Goal: Transaction & Acquisition: Download file/media

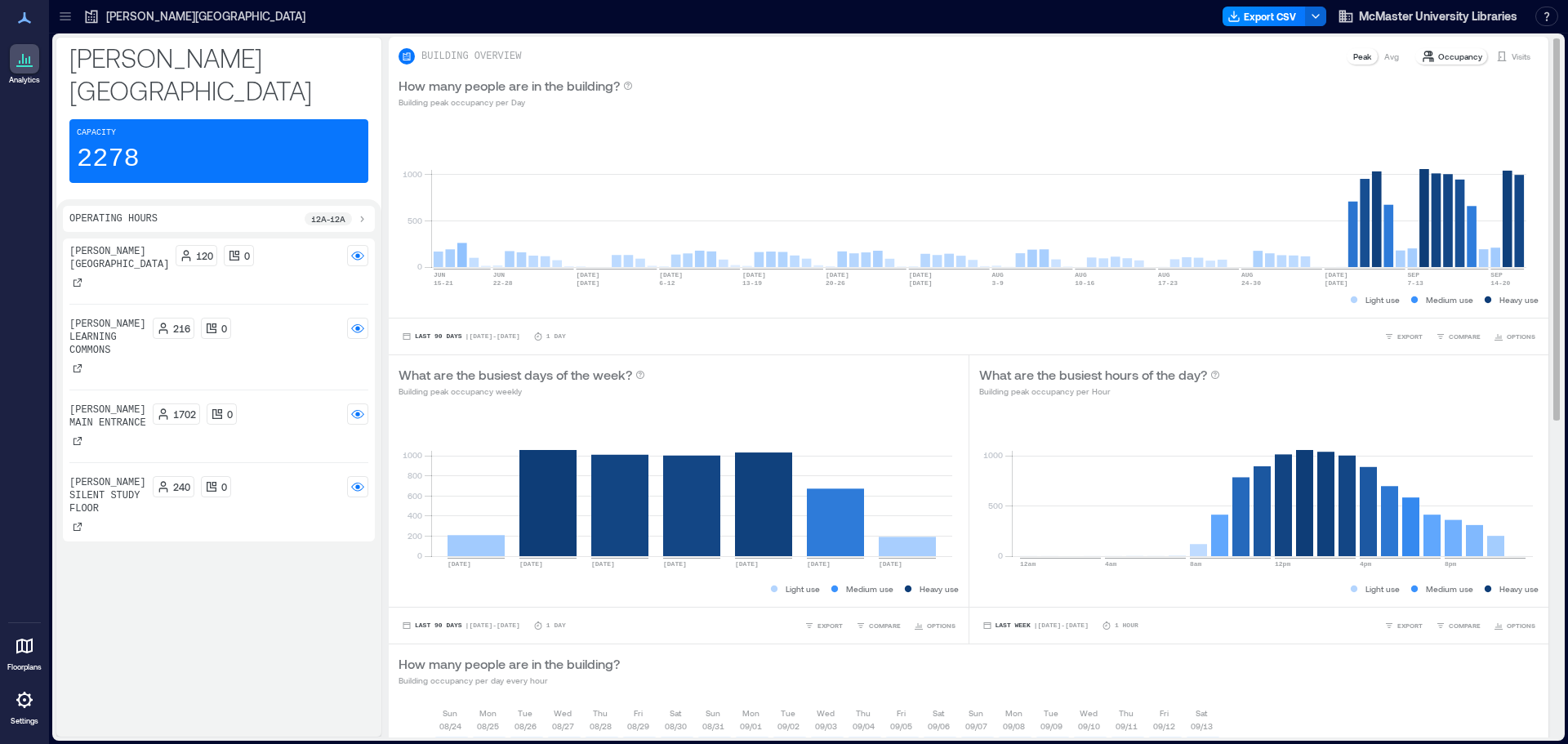
click at [1460, 54] on p "Occupancy" at bounding box center [1460, 56] width 44 height 13
click at [453, 337] on span "Last 90 Days" at bounding box center [438, 337] width 48 height 0
click at [448, 198] on span "Last 7 Days" at bounding box center [440, 199] width 52 height 11
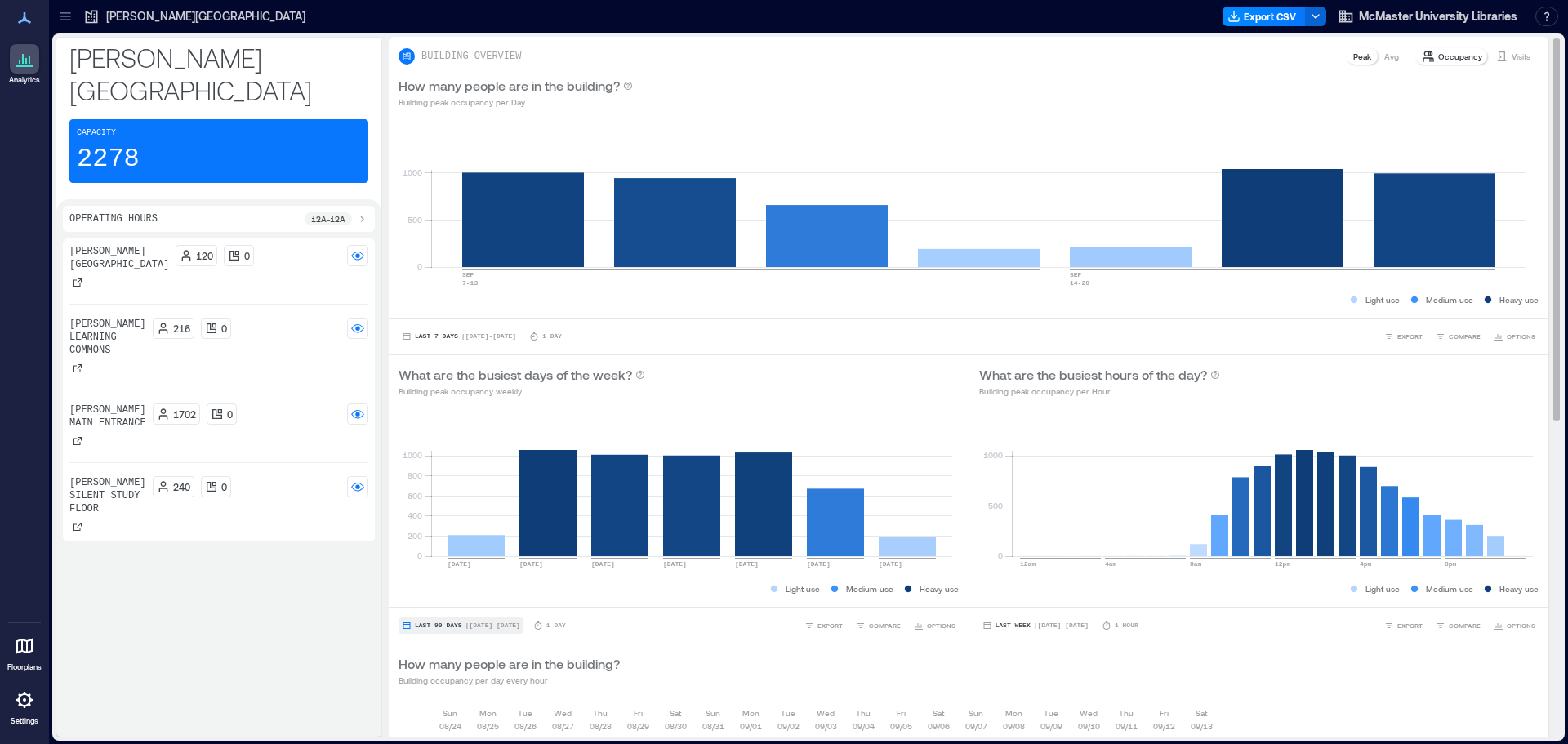
click at [480, 625] on span "| Jun 17 - Sep 16" at bounding box center [493, 625] width 55 height 0
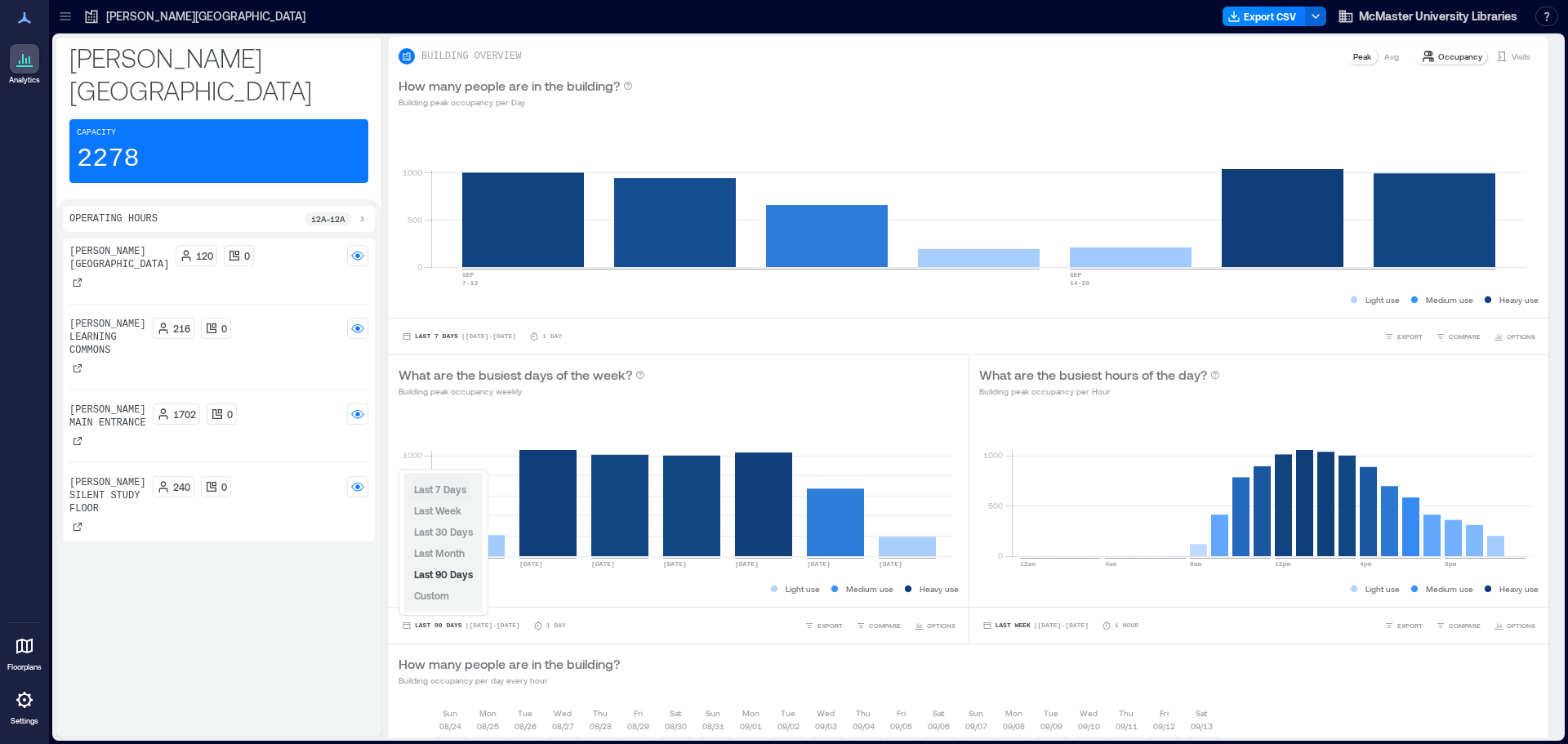
click at [455, 482] on button "Last 7 Days" at bounding box center [440, 489] width 59 height 20
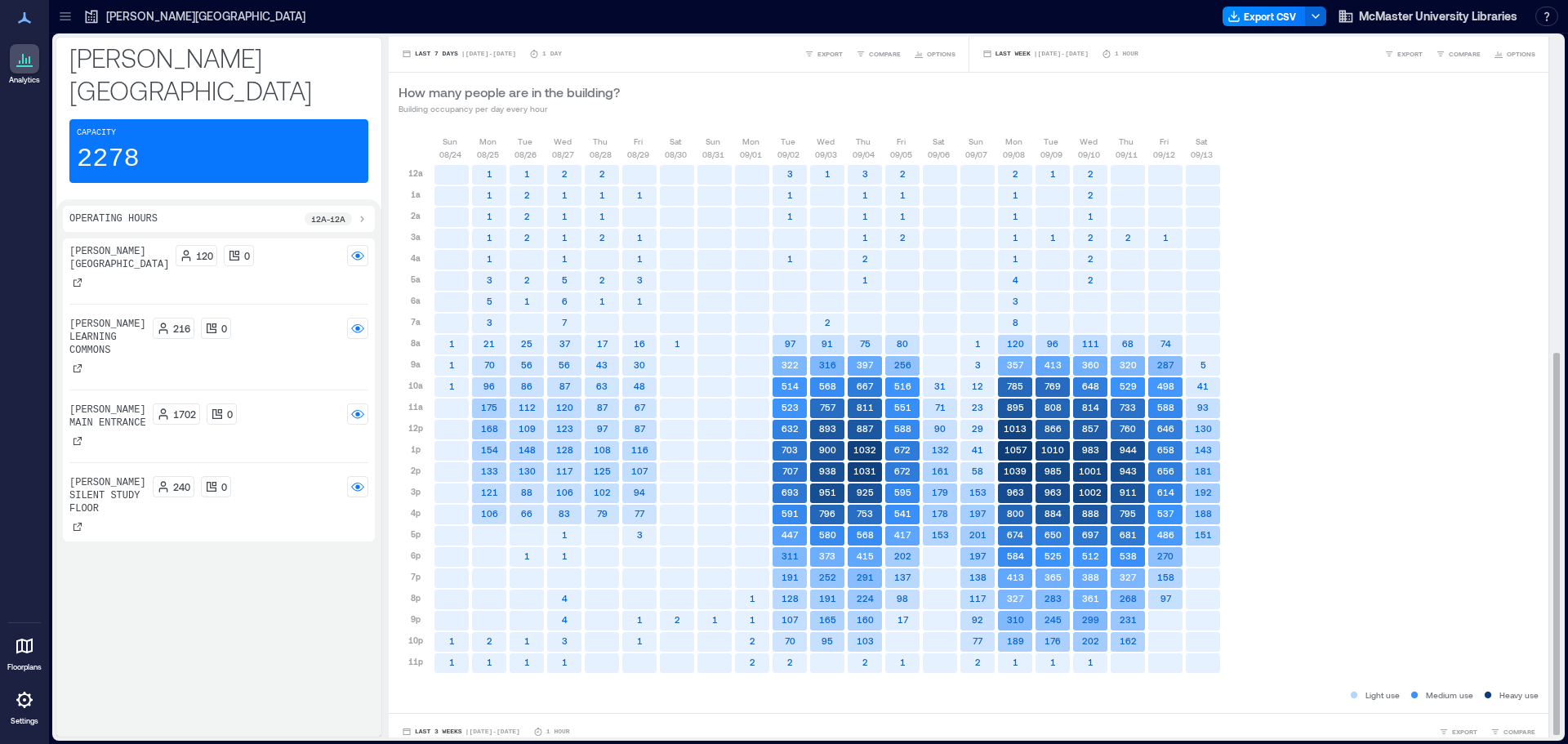
scroll to position [584, 0]
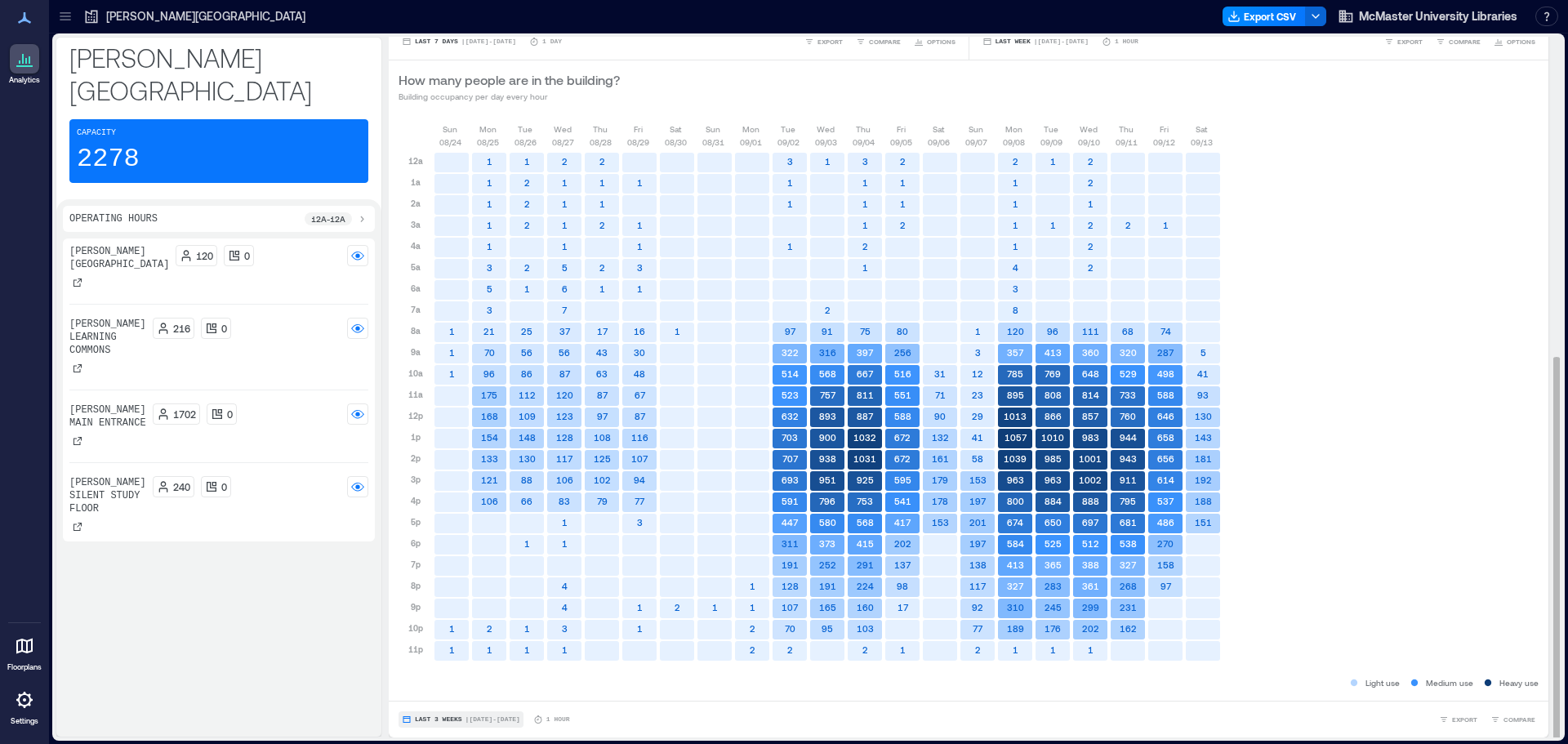
click at [481, 720] on span "| Aug 24 - Sep 13" at bounding box center [493, 720] width 55 height 0
click at [448, 625] on span "Last 7 Days" at bounding box center [440, 625] width 52 height 11
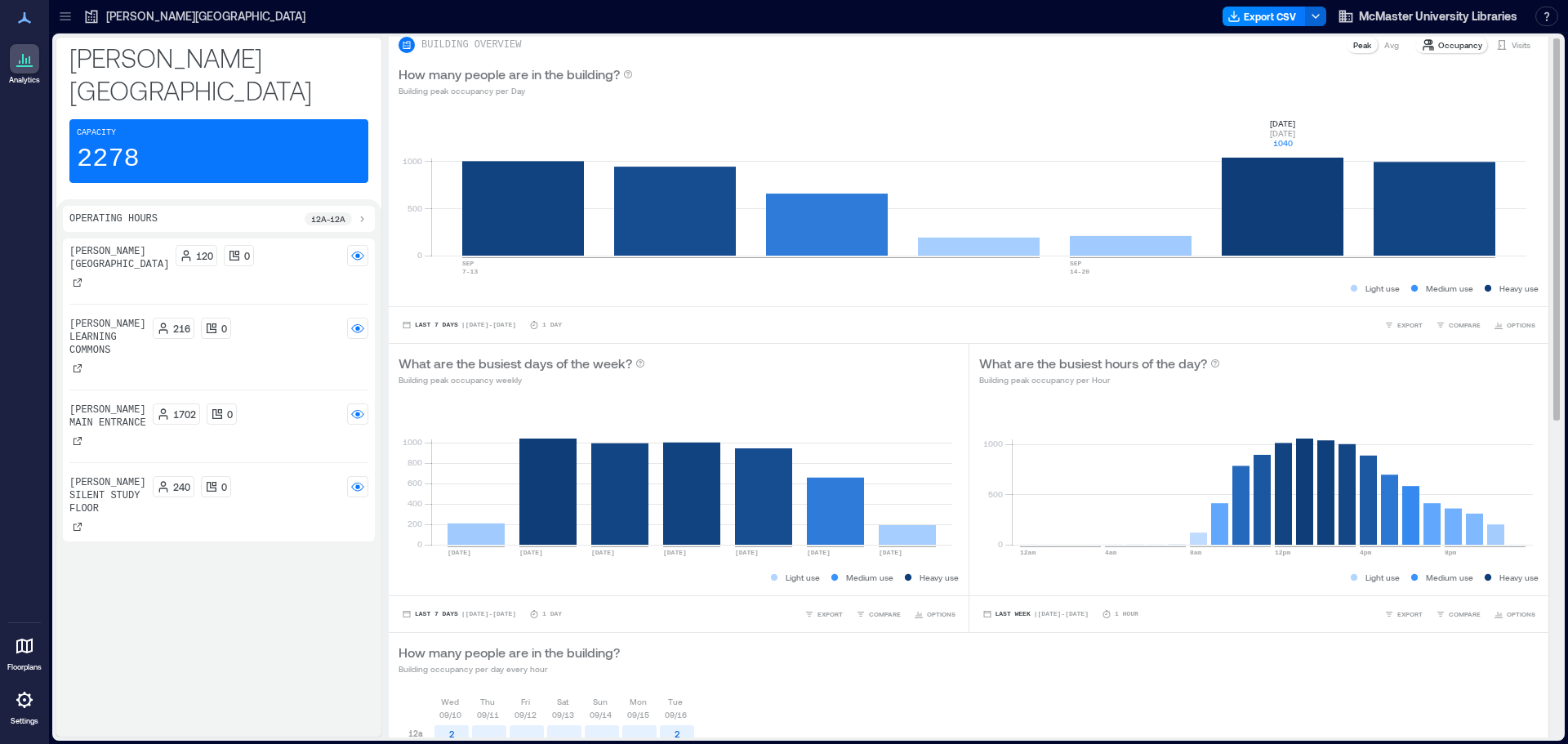
scroll to position [0, 0]
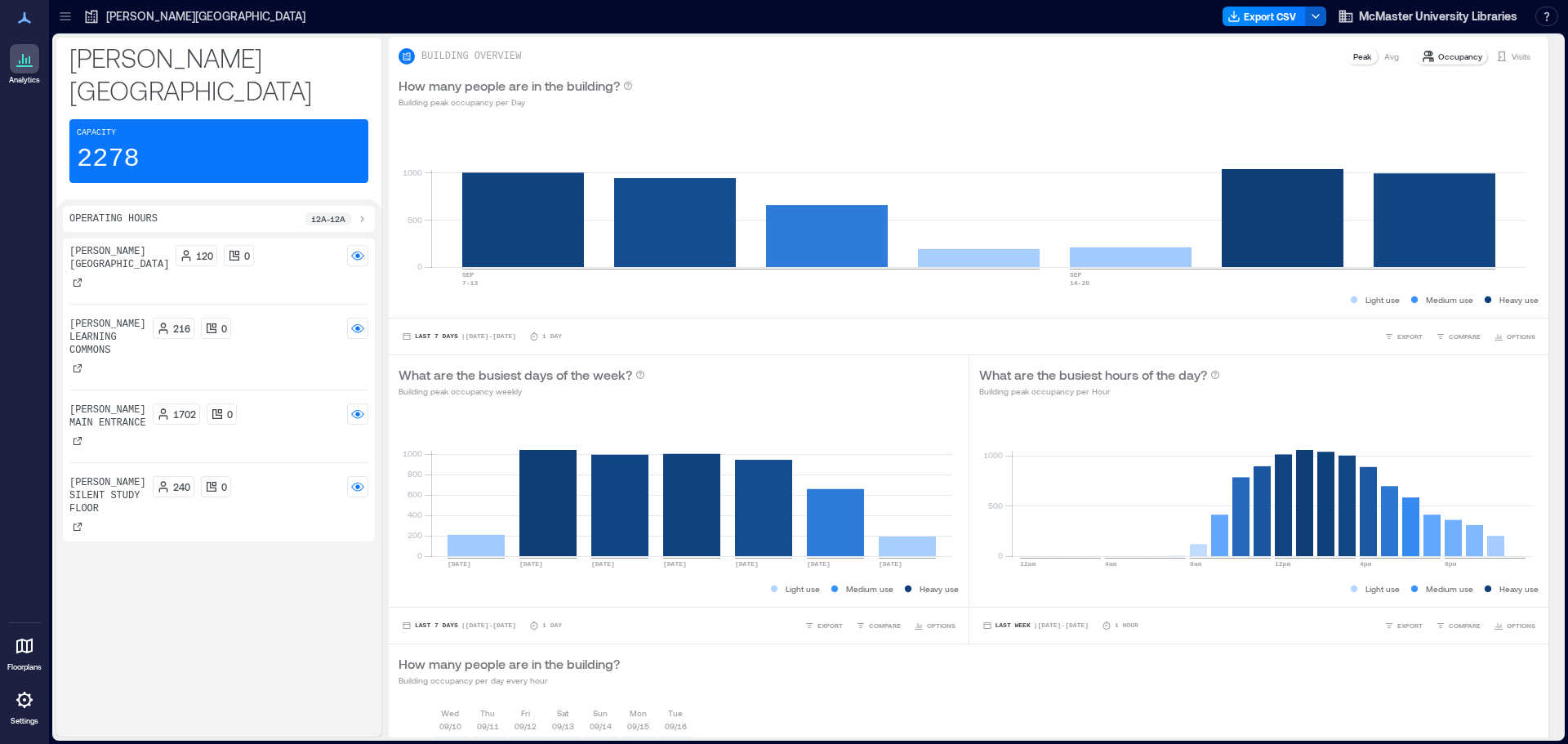
click at [1321, 13] on button "button" at bounding box center [1315, 16] width 22 height 20
click at [963, 112] on div "How many people are in the building? Building peak occupancy per Day" at bounding box center [968, 92] width 1159 height 52
click at [1277, 17] on button "Export CSV" at bounding box center [1264, 16] width 83 height 20
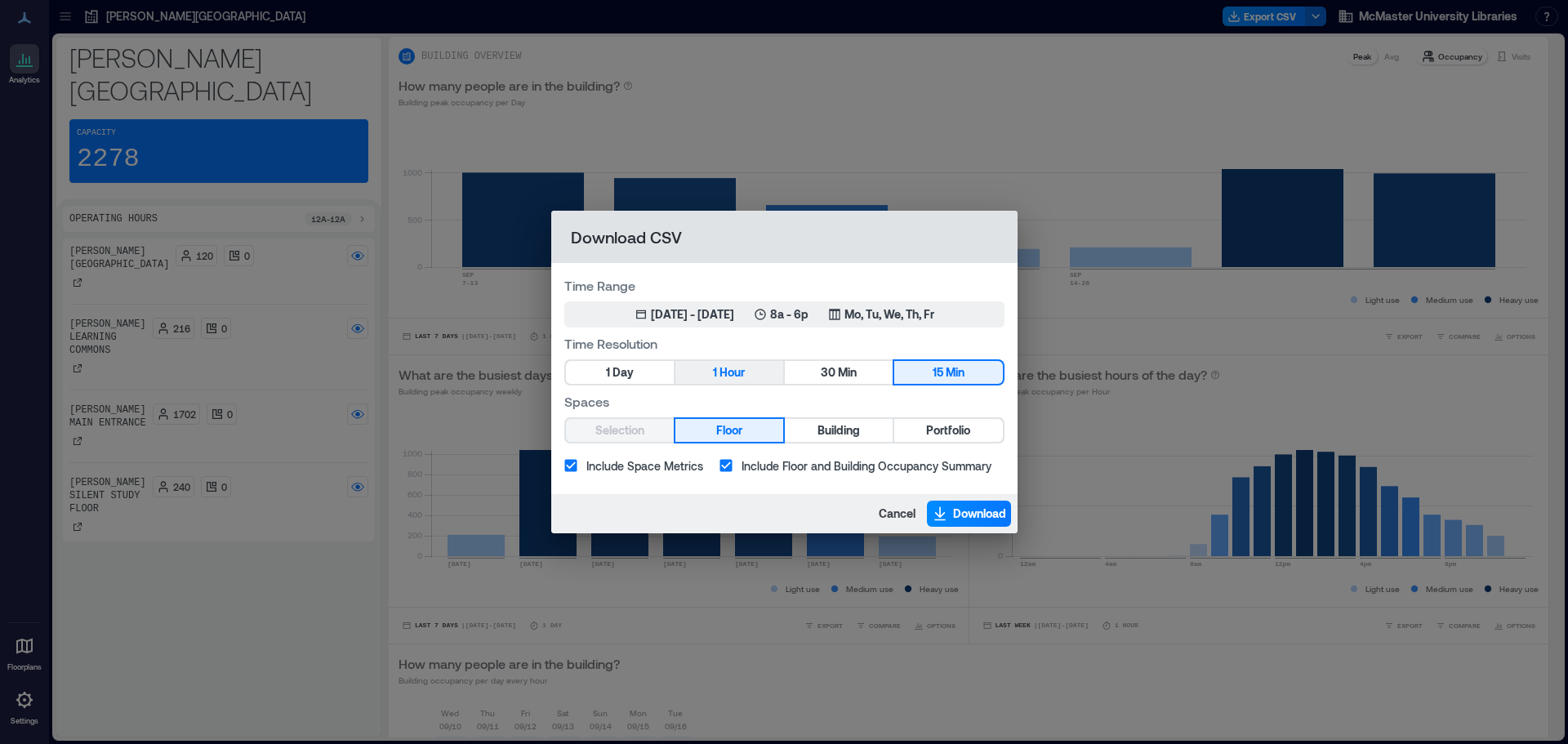
click at [713, 372] on span "1" at bounding box center [714, 373] width 4 height 21
click at [824, 427] on span "Building" at bounding box center [838, 431] width 42 height 21
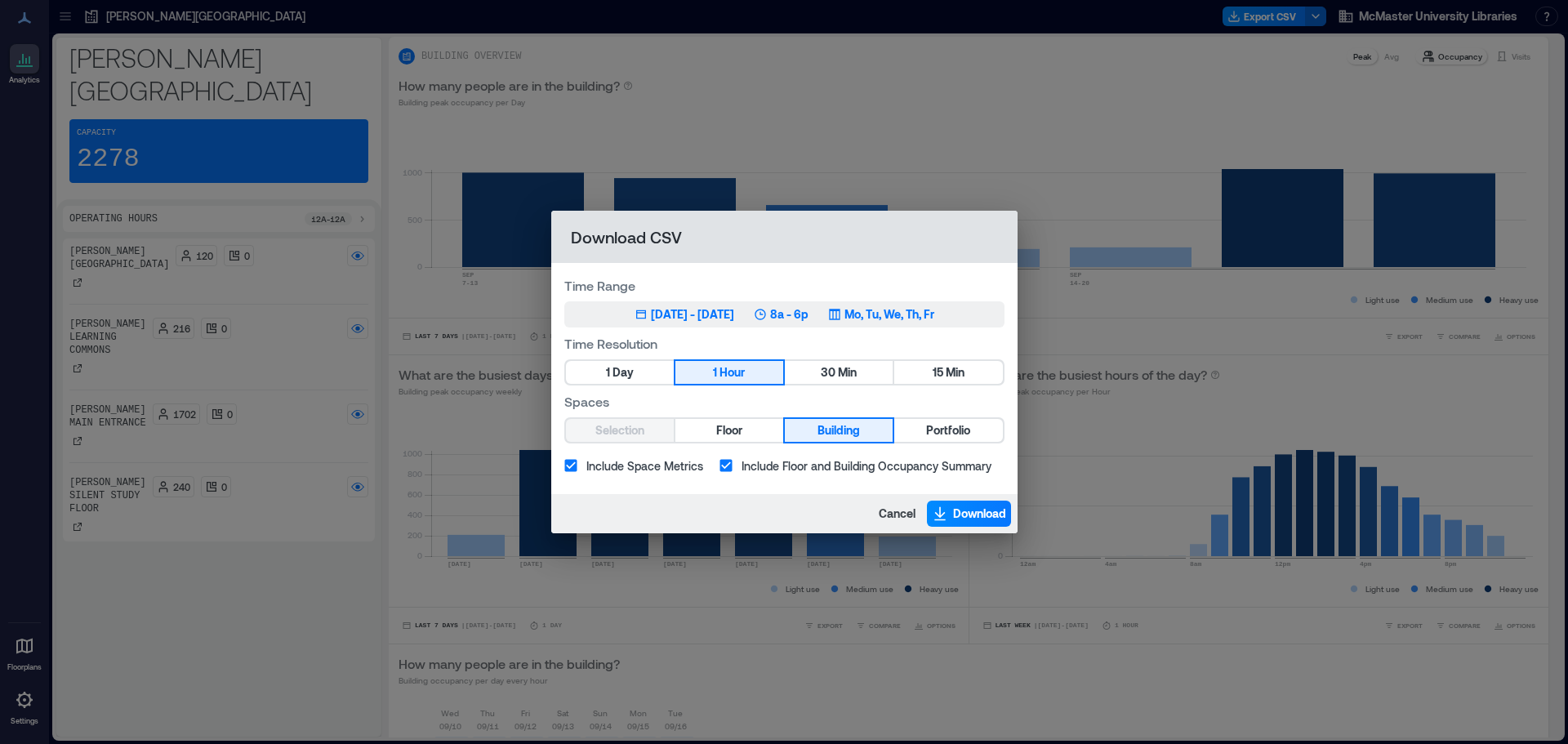
click at [716, 307] on div "Jun 17, 2025 - Sep 16, 2025" at bounding box center [693, 314] width 83 height 16
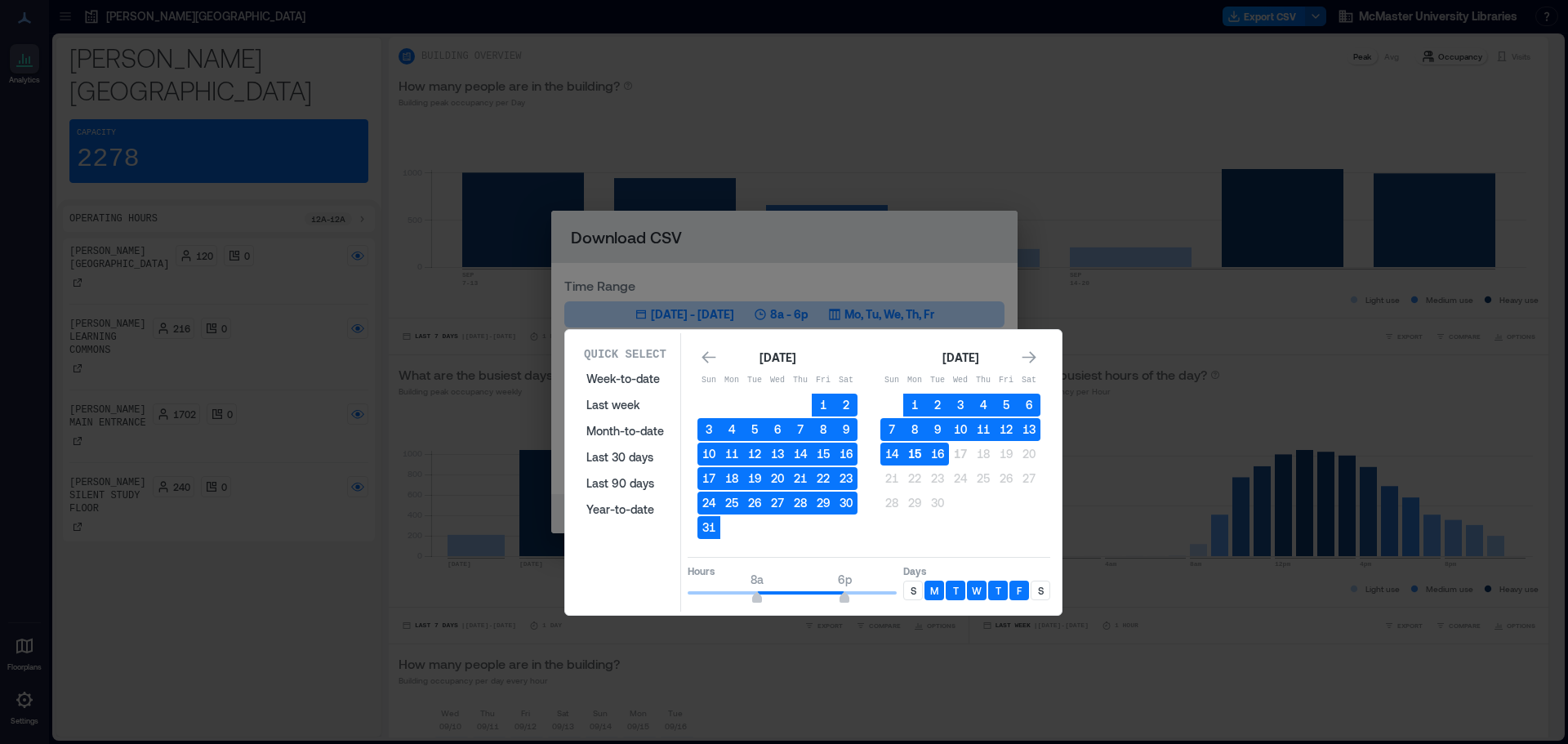
click at [904, 450] on button "15" at bounding box center [914, 454] width 23 height 23
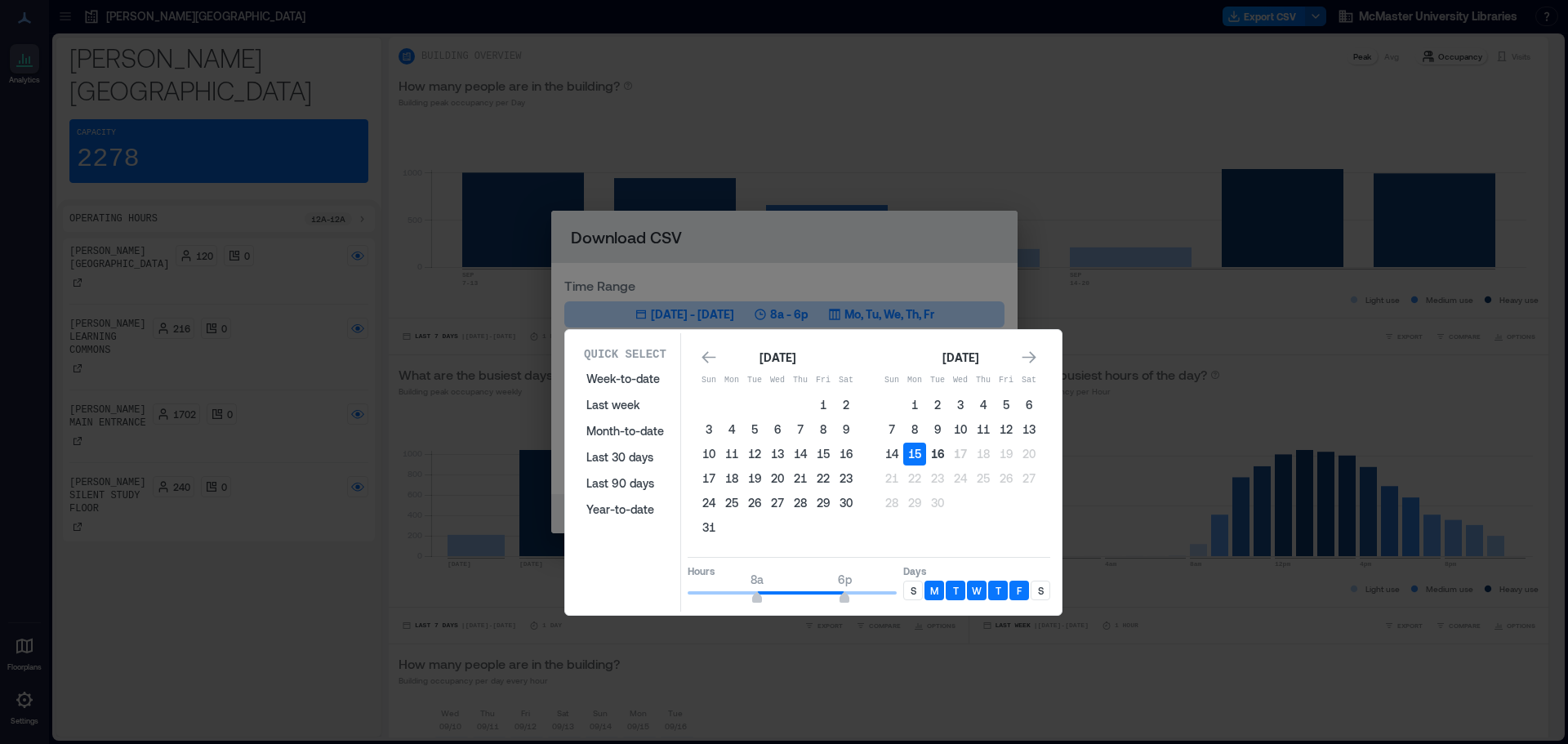
click at [938, 456] on button "16" at bounding box center [937, 454] width 23 height 23
type input "**"
drag, startPoint x: 842, startPoint y: 600, endPoint x: 938, endPoint y: 609, distance: 96.4
click at [938, 609] on div "Quick Select Week-to-date Last week Month-to-date Last 30 days Last 90 days Yea…" at bounding box center [813, 473] width 487 height 279
type input "*"
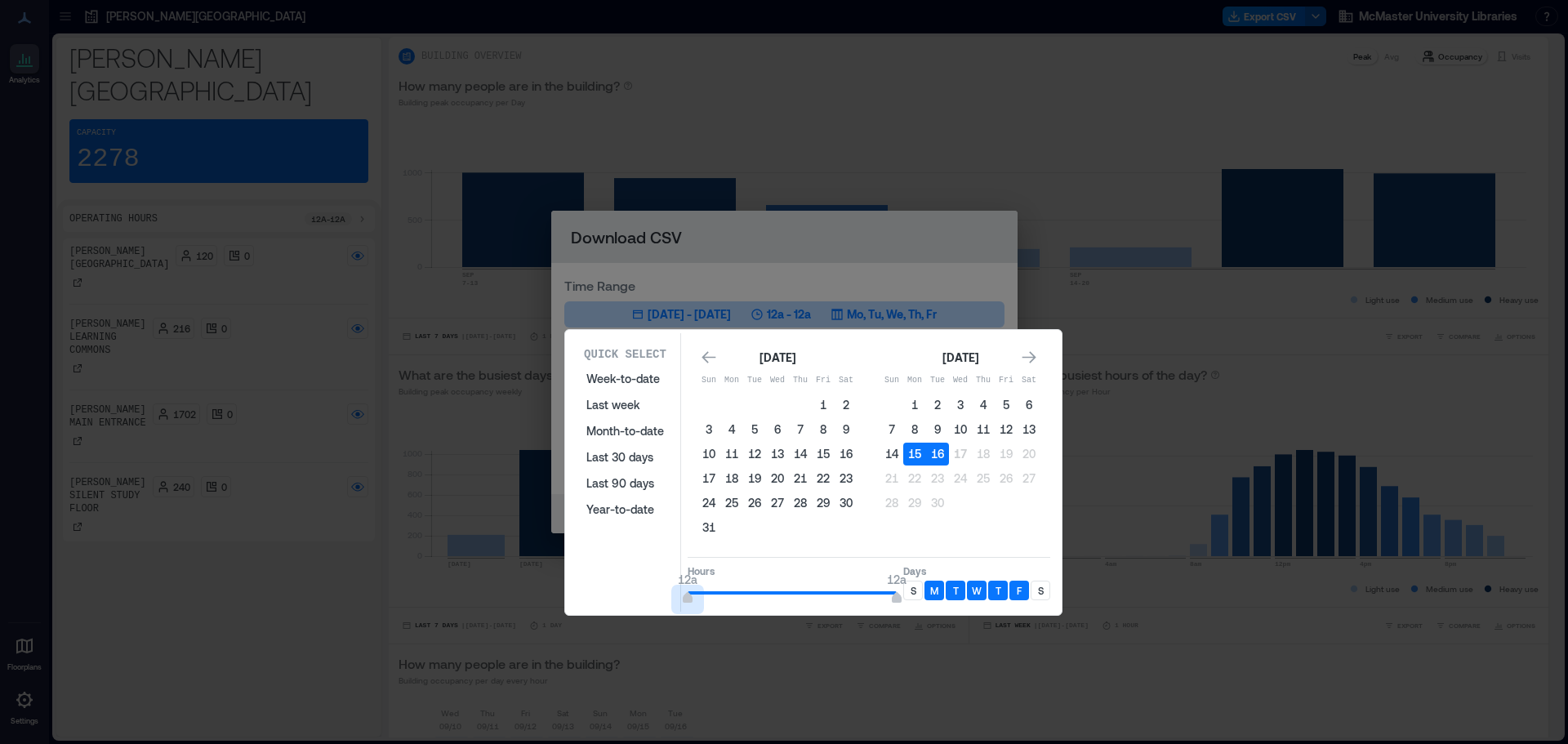
drag, startPoint x: 758, startPoint y: 599, endPoint x: 676, endPoint y: 592, distance: 82.3
click at [676, 592] on div "Quick Select Week-to-date Last week Month-to-date Last 30 days Last 90 days Yea…" at bounding box center [813, 473] width 487 height 279
click at [1038, 592] on p "S" at bounding box center [1041, 590] width 6 height 13
click at [914, 588] on p "S" at bounding box center [913, 590] width 6 height 13
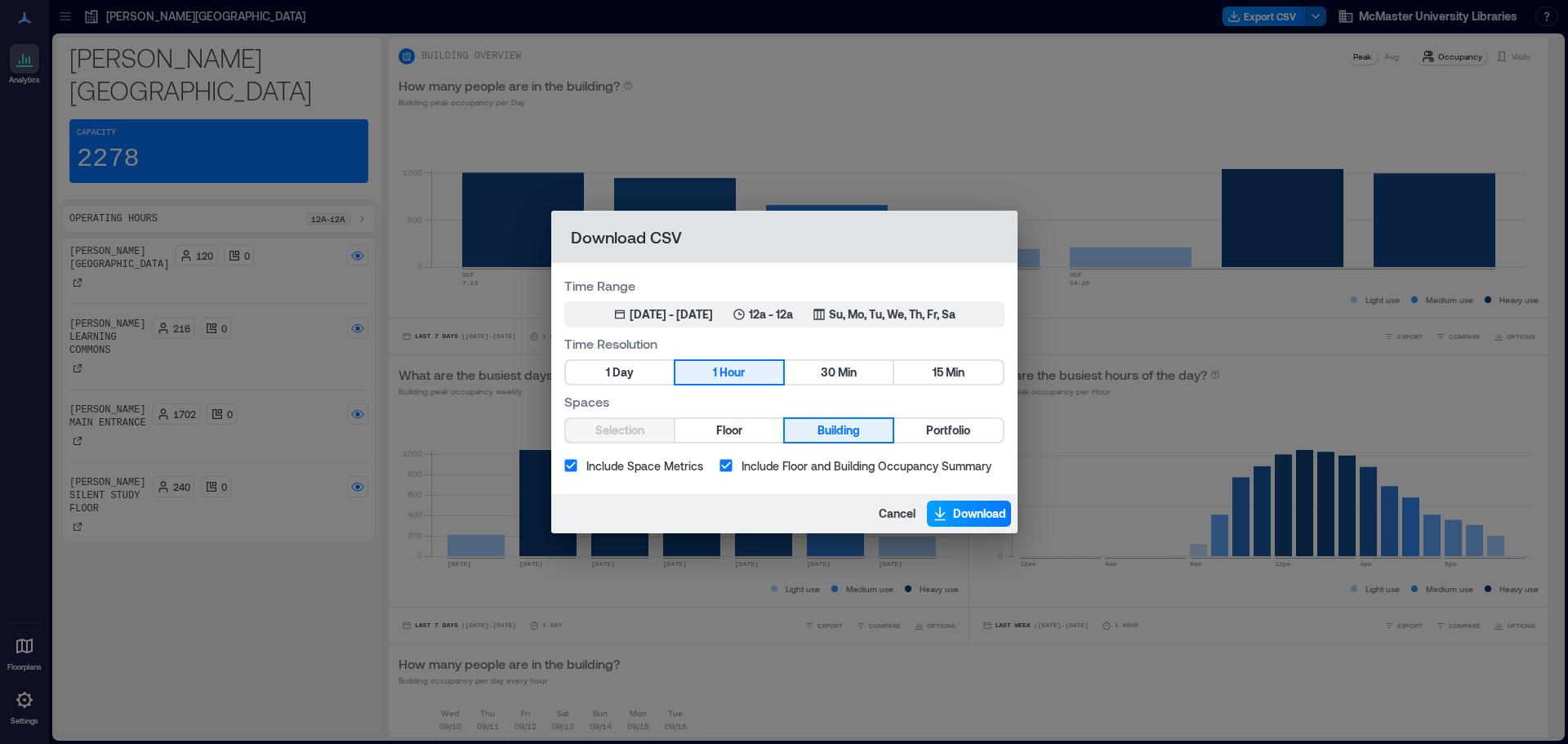
click at [983, 512] on span "Download" at bounding box center [979, 514] width 53 height 16
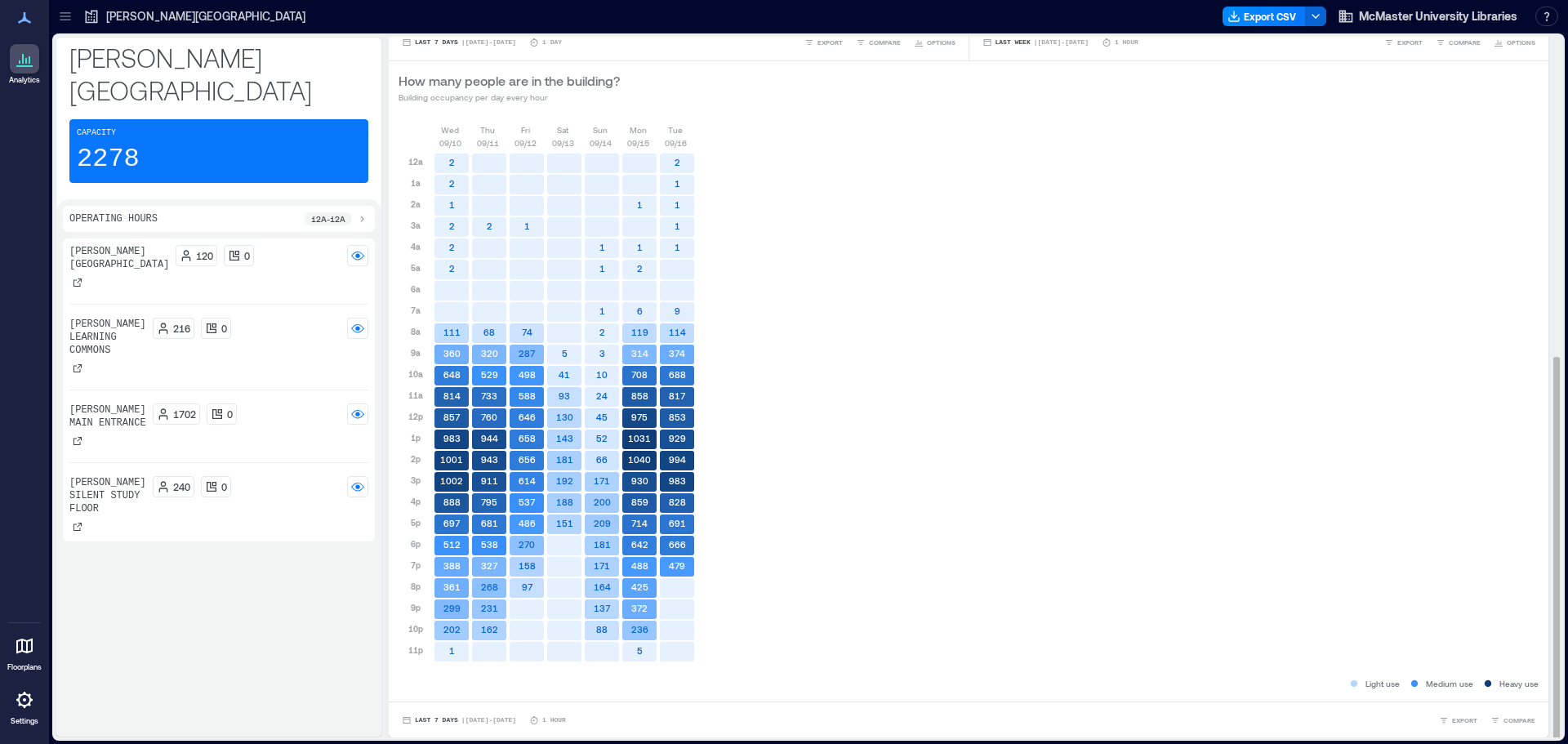
scroll to position [584, 0]
click at [674, 590] on rect at bounding box center [677, 587] width 35 height 20
click at [912, 298] on div "Wed 09/10 Thu 09/11 Fri 09/12 Sat 09/13 Sun 09/14 Mon 09/15 Tue 09/16 12a 1a 2a…" at bounding box center [968, 398] width 1139 height 552
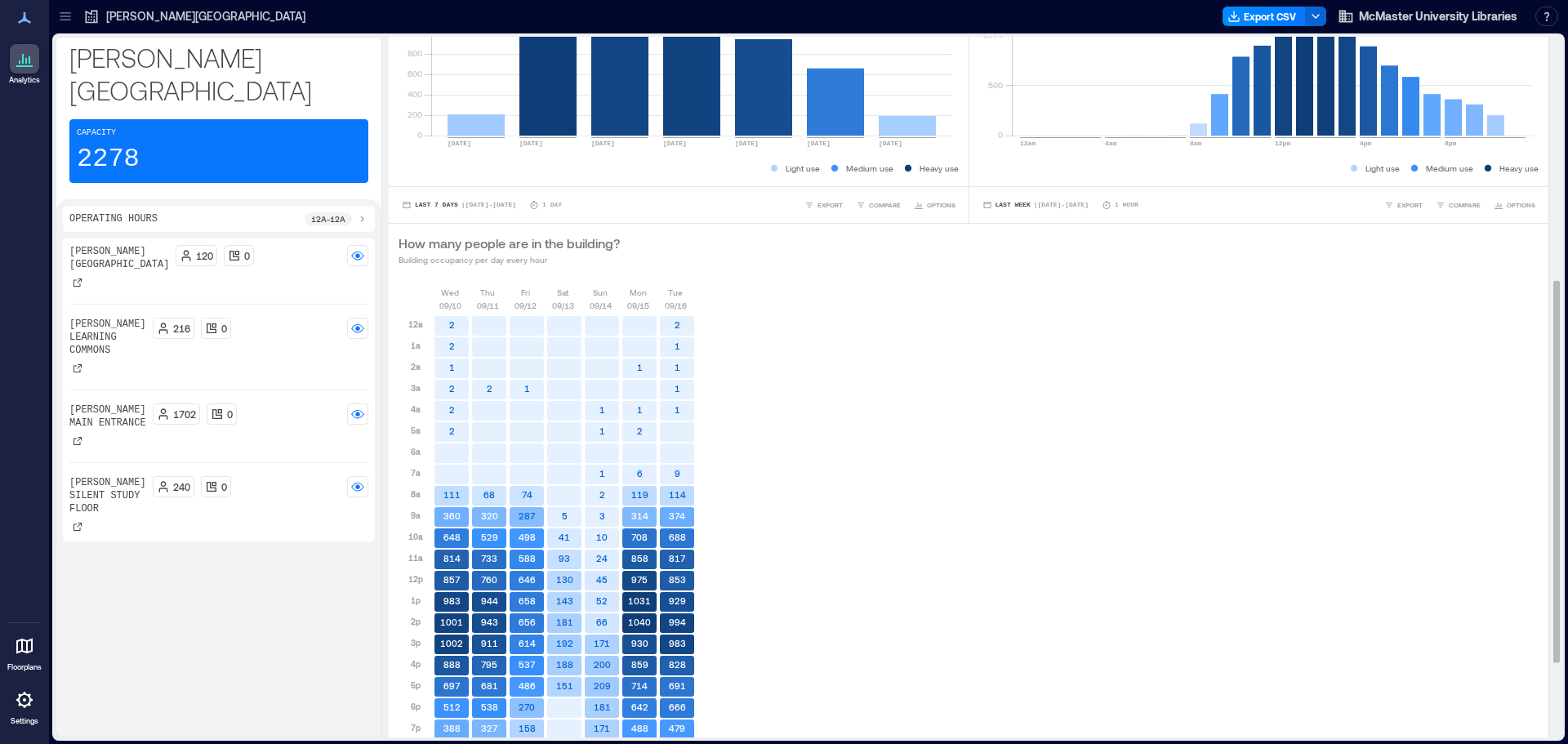
scroll to position [584, 0]
